Goal: Navigation & Orientation: Find specific page/section

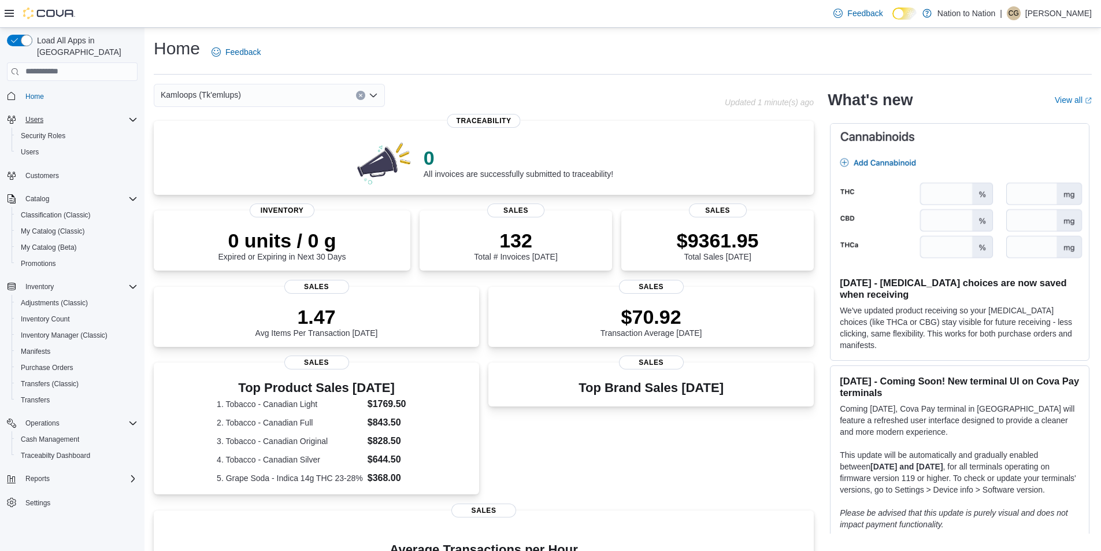
click at [52, 113] on div "Users" at bounding box center [79, 120] width 117 height 14
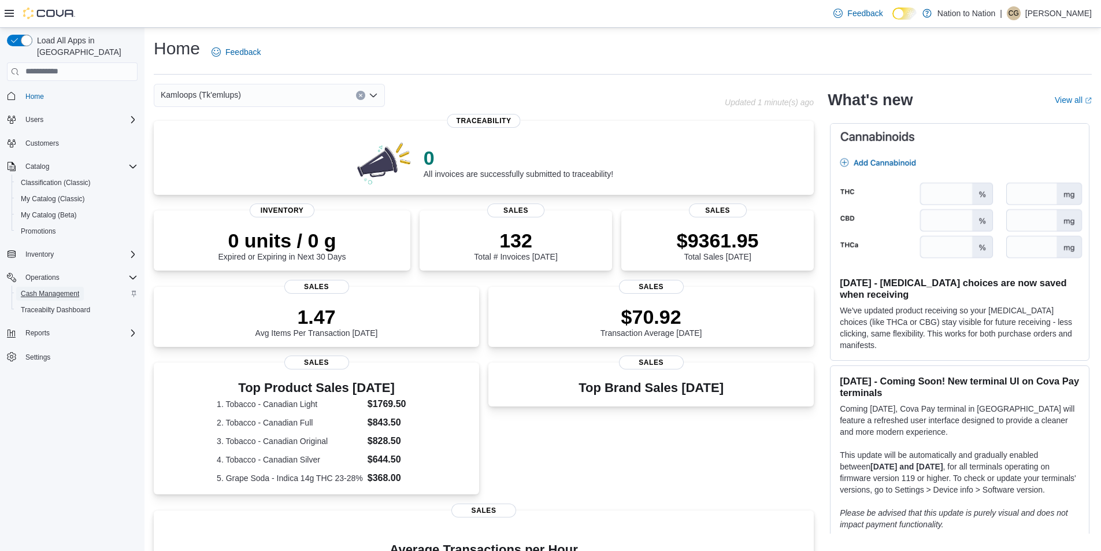
click at [46, 289] on span "Cash Management" at bounding box center [50, 293] width 58 height 9
